Goal: Information Seeking & Learning: Learn about a topic

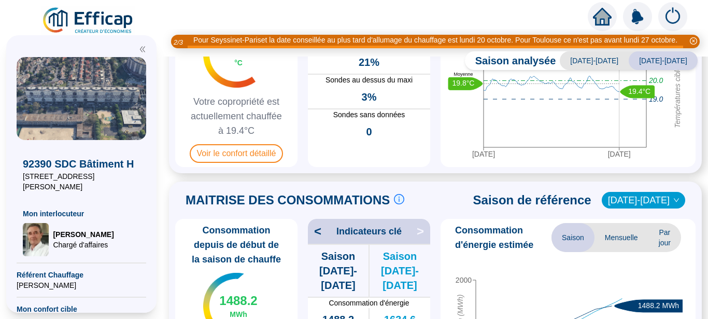
scroll to position [131, 0]
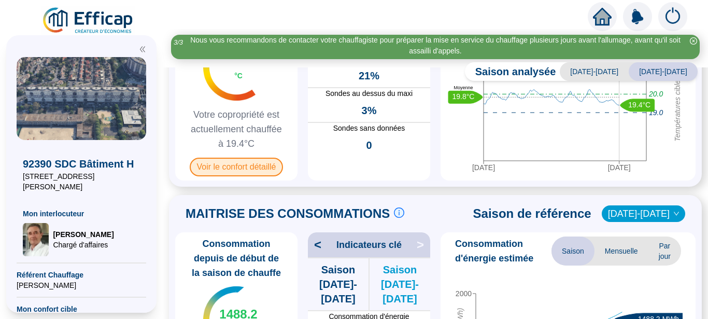
click at [262, 168] on span "Voir le confort détaillé" at bounding box center [237, 167] width 94 height 19
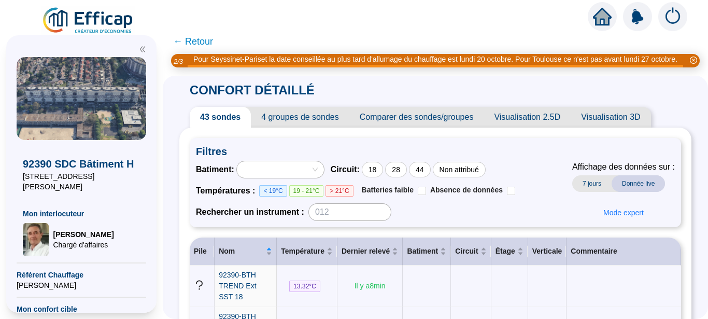
click at [186, 42] on span "← Retour" at bounding box center [193, 41] width 40 height 15
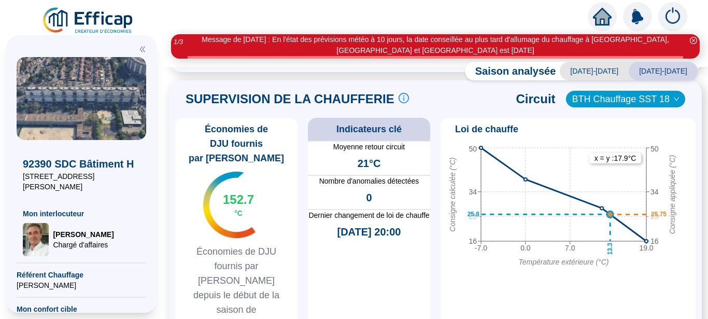
scroll to position [588, 0]
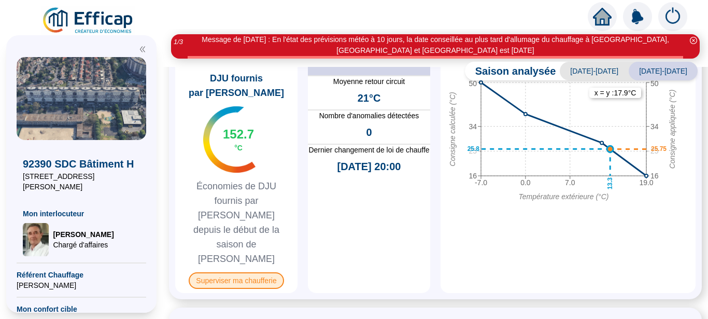
click at [248, 272] on span "Superviser ma chaufferie" at bounding box center [236, 280] width 95 height 17
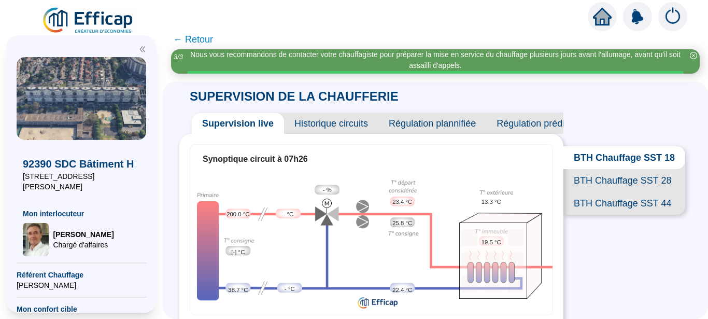
click at [347, 128] on span "Historique circuits" at bounding box center [331, 123] width 94 height 21
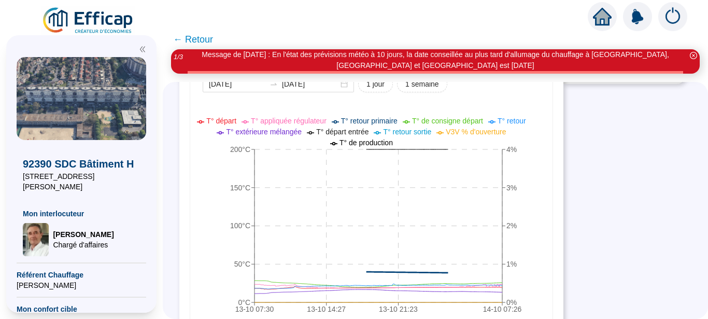
scroll to position [65, 0]
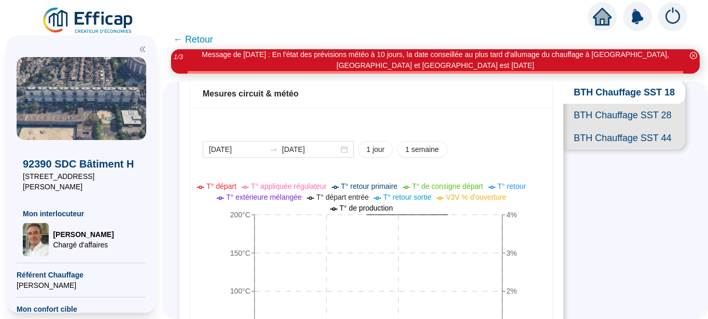
click at [186, 43] on span "← Retour" at bounding box center [193, 39] width 40 height 15
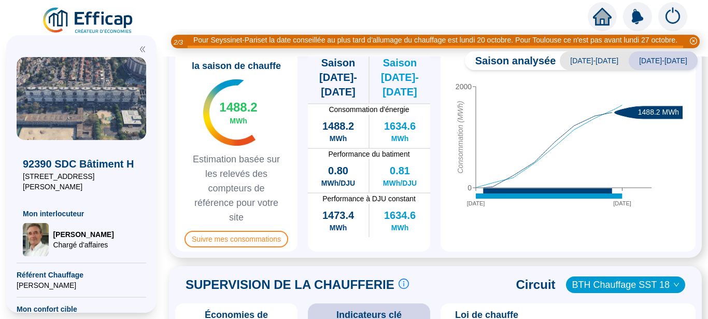
scroll to position [392, 0]
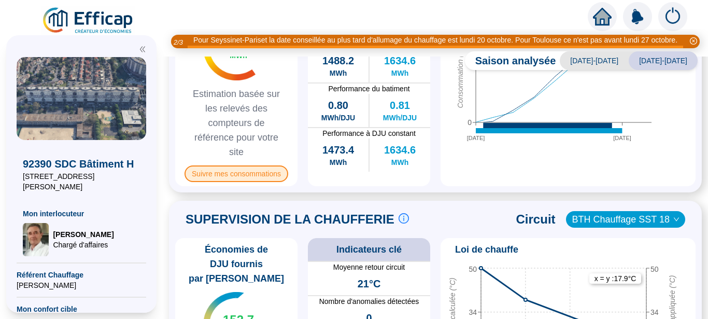
click at [246, 176] on span "Suivre mes consommations" at bounding box center [237, 173] width 104 height 17
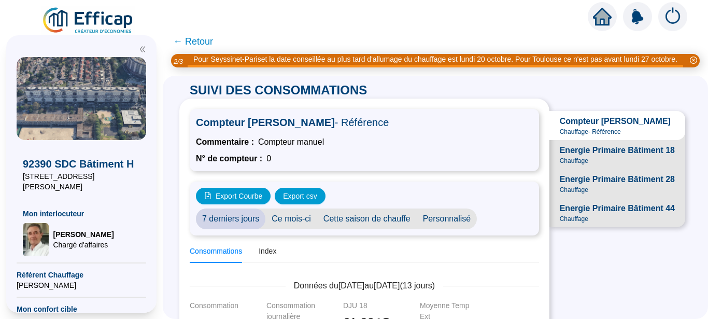
click at [187, 41] on span "← Retour" at bounding box center [193, 41] width 40 height 15
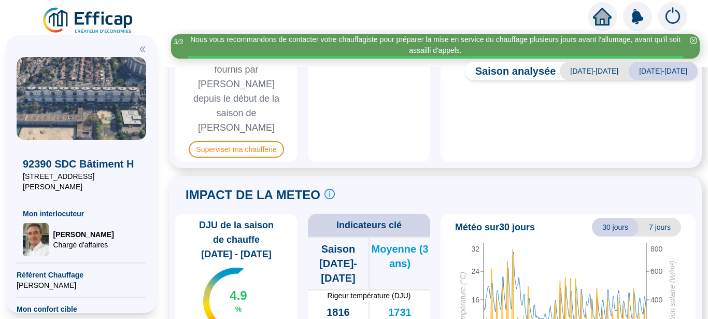
scroll to position [664, 0]
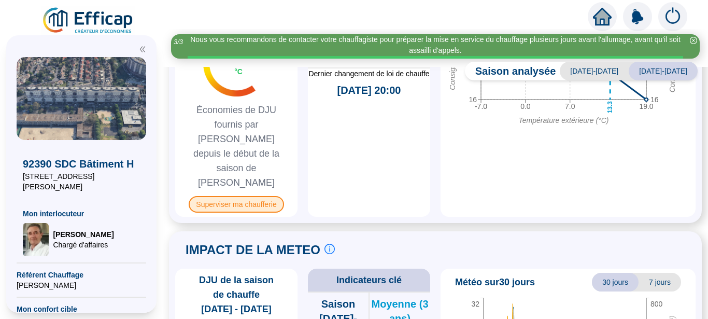
click at [262, 196] on span "Superviser ma chaufferie" at bounding box center [236, 204] width 95 height 17
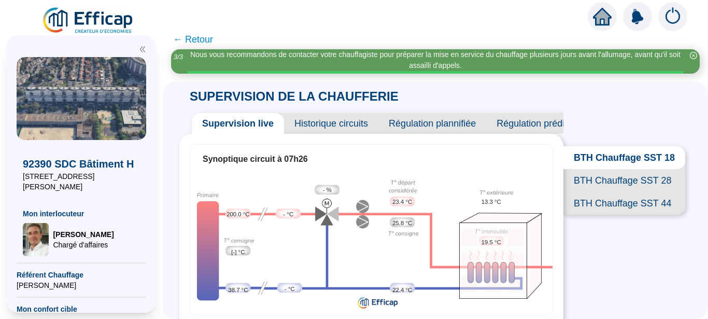
scroll to position [65, 0]
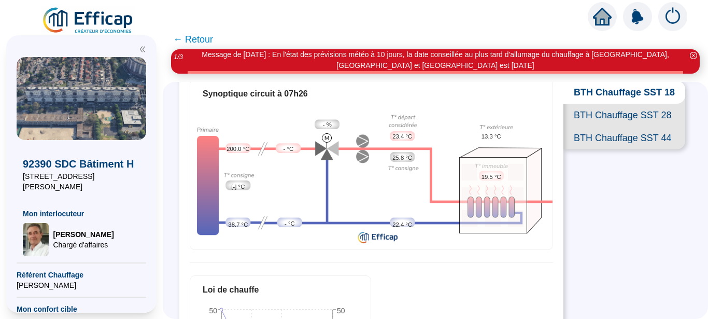
click at [579, 125] on span "BTH Chauffage SST 28" at bounding box center [625, 115] width 122 height 23
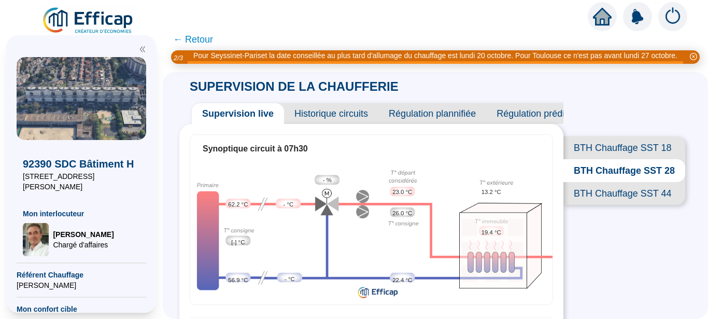
click at [604, 205] on span "BTH Chauffage SST 44" at bounding box center [625, 193] width 122 height 23
